Goal: Submit feedback/report problem

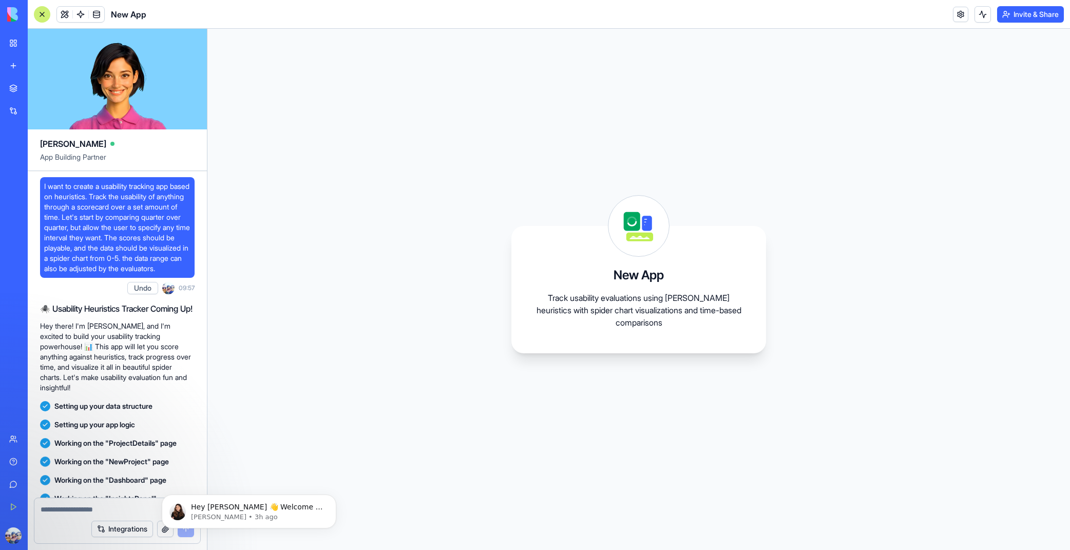
scroll to position [450, 0]
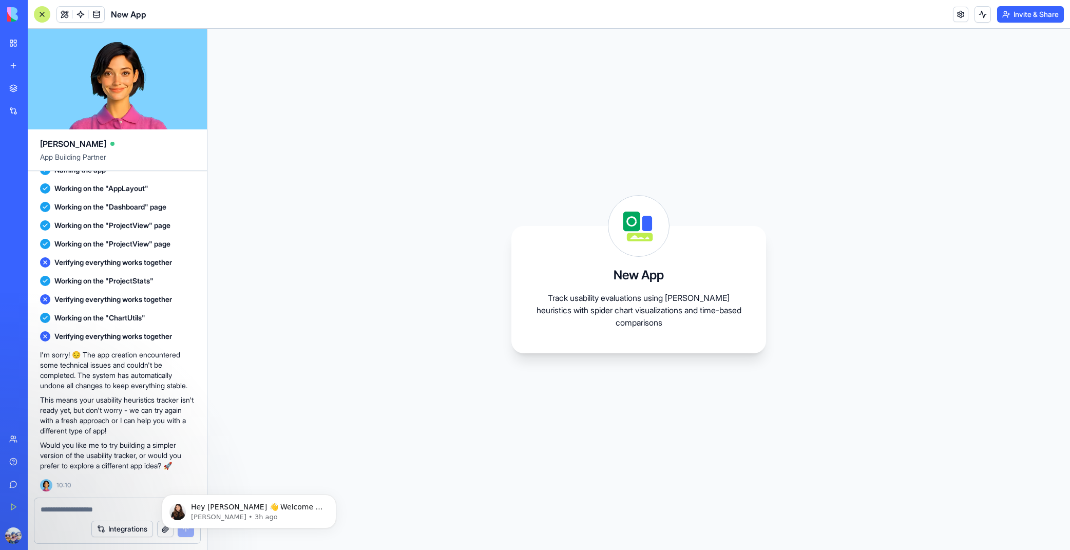
click at [66, 514] on textarea at bounding box center [117, 509] width 153 height 10
type textarea "**********"
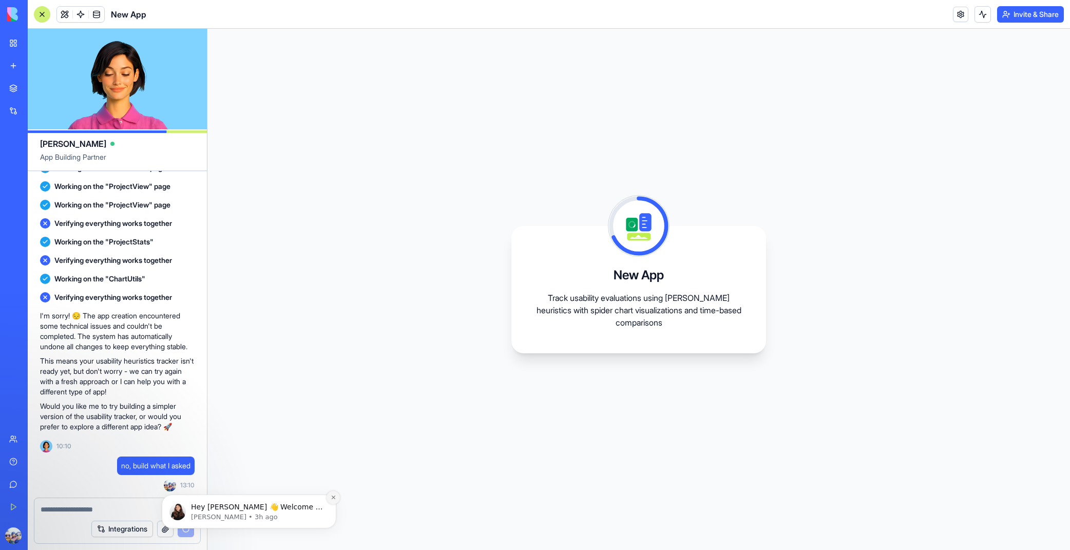
click at [336, 497] on icon "Dismiss notification" at bounding box center [334, 497] width 6 height 6
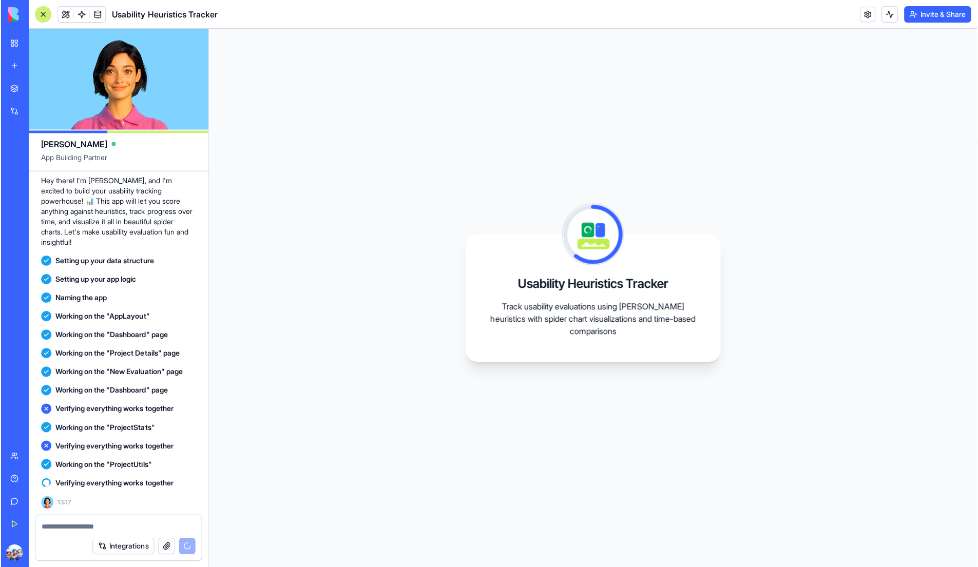
scroll to position [820, 0]
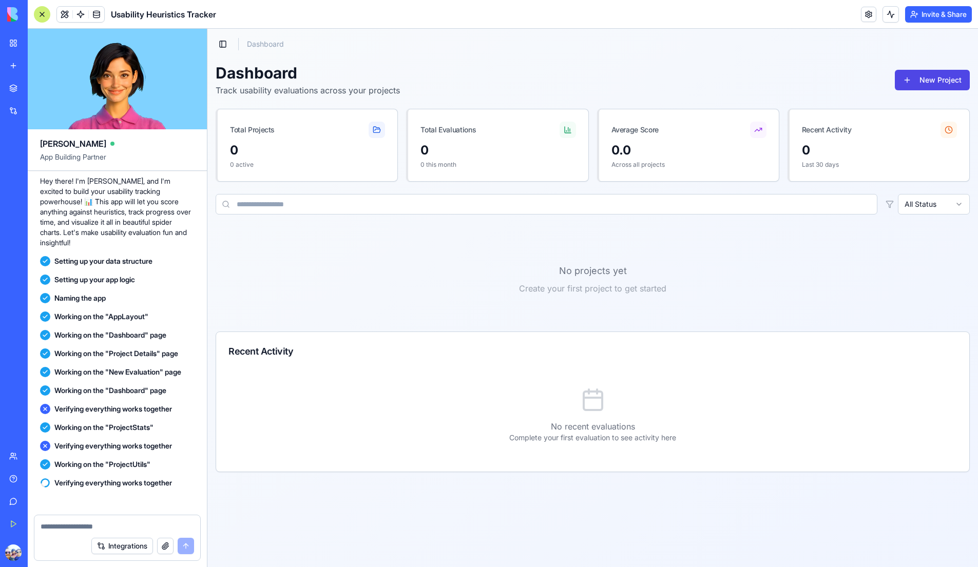
scroll to position [974, 0]
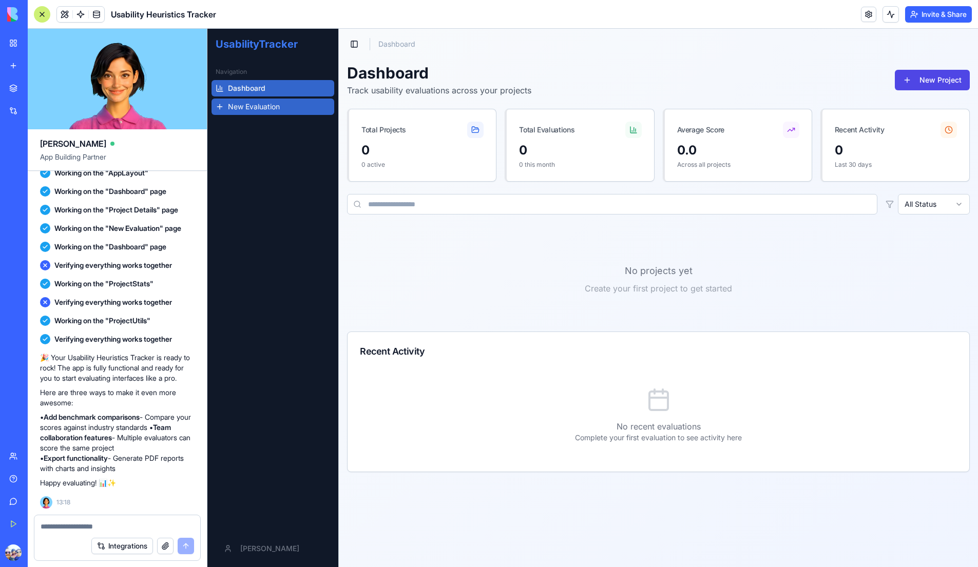
click at [248, 108] on span "New Evaluation" at bounding box center [254, 107] width 52 height 10
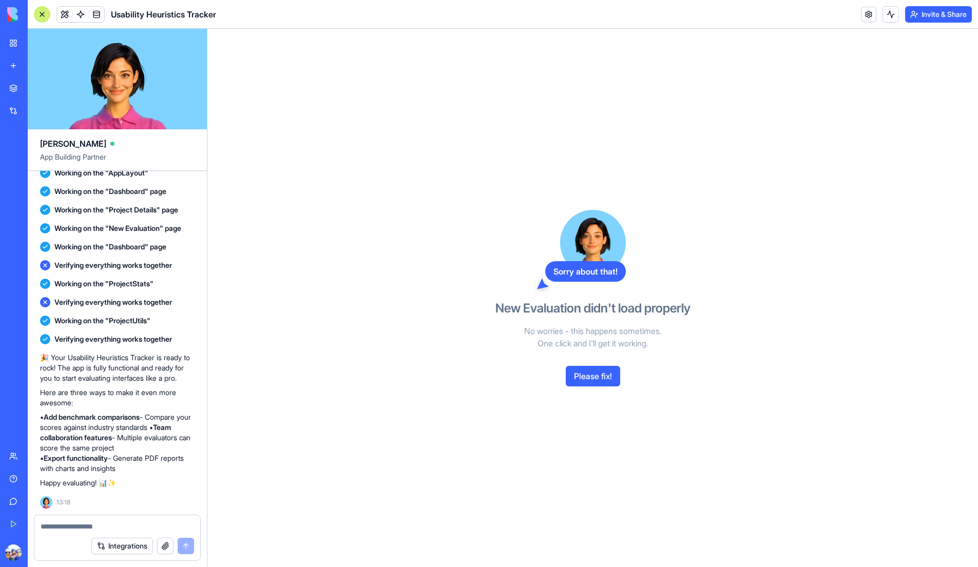
click at [612, 376] on button "Please fix!" at bounding box center [593, 376] width 54 height 21
